Goal: Navigation & Orientation: Find specific page/section

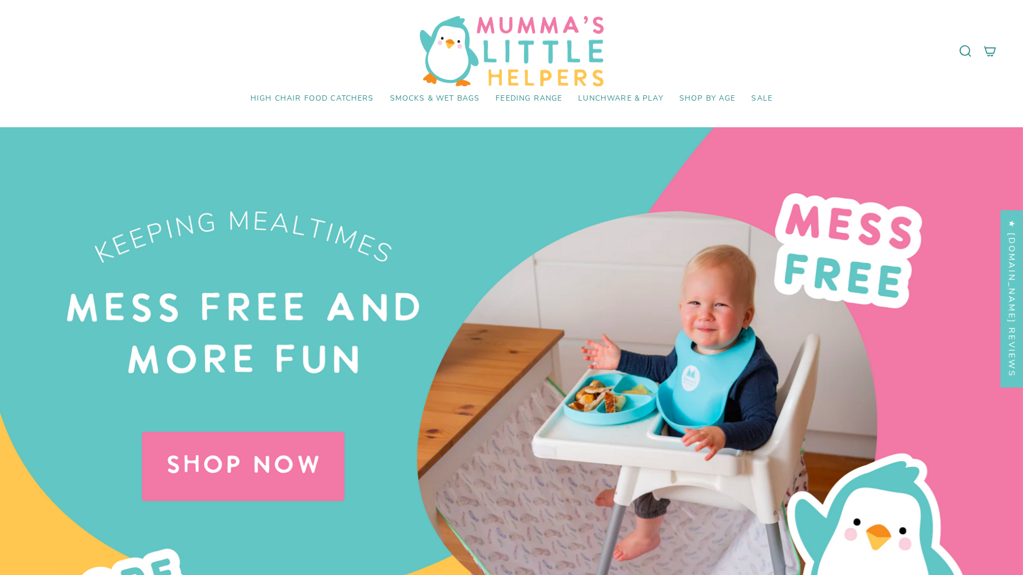
click at [511, 288] on div at bounding box center [511, 414] width 1023 height 575
